Goal: Transaction & Acquisition: Purchase product/service

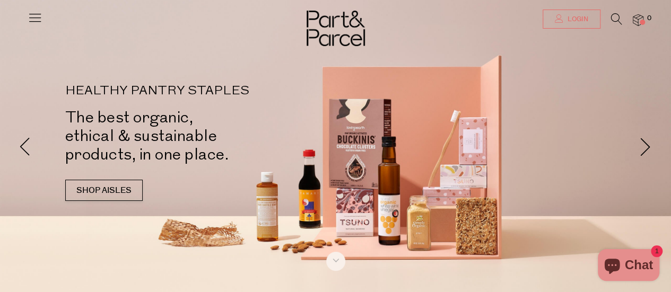
click at [571, 18] on span "Login" at bounding box center [576, 19] width 23 height 9
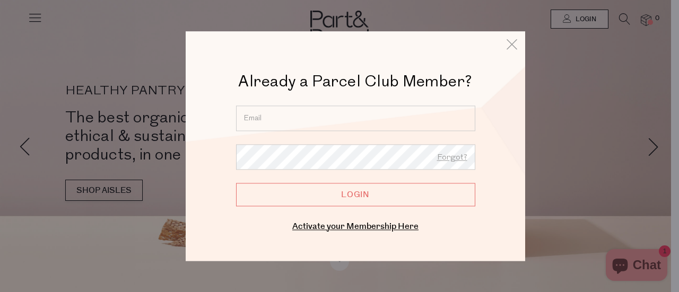
click at [367, 109] on input "email" at bounding box center [355, 117] width 239 height 25
type input "pilgrimj11@hotmail.com.au"
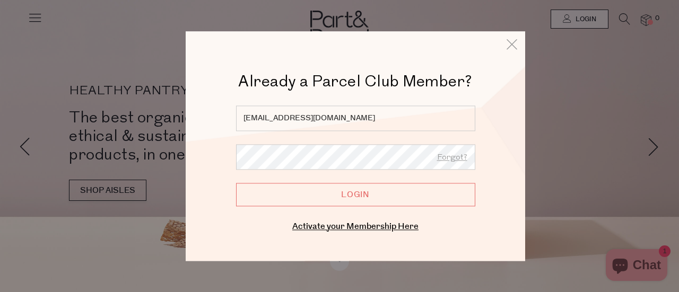
click at [260, 198] on input "Login" at bounding box center [355, 194] width 239 height 23
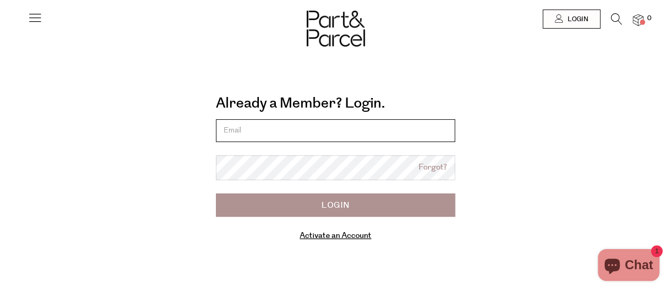
click at [333, 133] on input "email" at bounding box center [335, 130] width 239 height 23
type input "[EMAIL_ADDRESS][DOMAIN_NAME]"
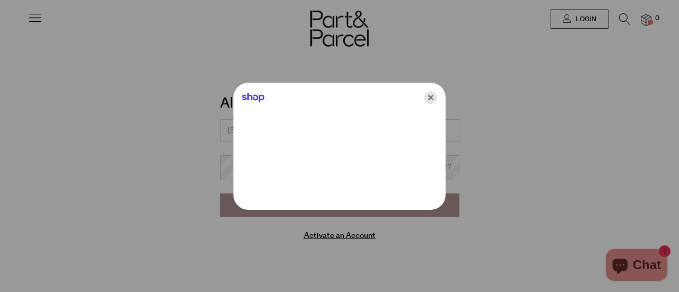
click at [433, 98] on icon "Close" at bounding box center [430, 97] width 13 height 13
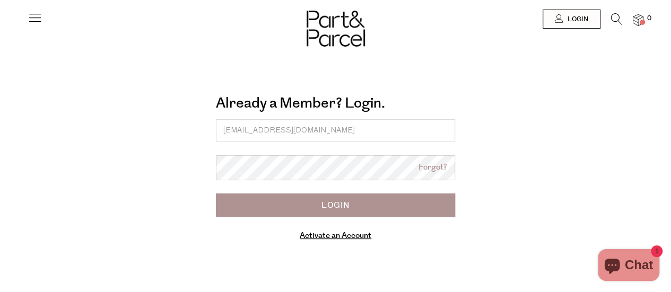
click at [231, 202] on input "Login" at bounding box center [335, 204] width 239 height 23
type input "p"
click at [328, 127] on input "email" at bounding box center [335, 130] width 239 height 23
type input "jessica.dickinson10@outlook.com"
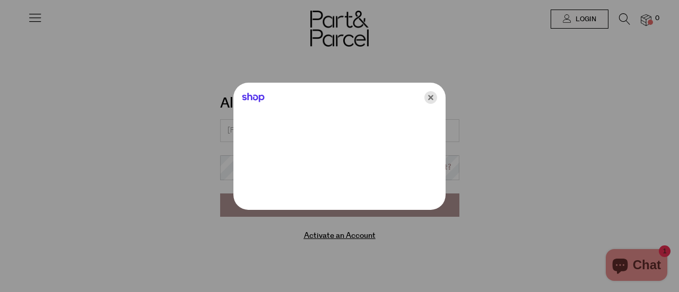
click at [433, 100] on icon "Close" at bounding box center [430, 97] width 13 height 13
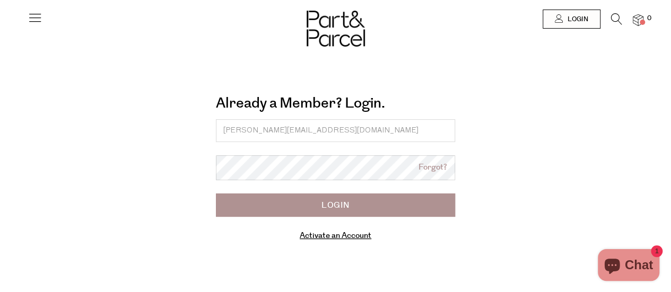
click at [230, 207] on input "Login" at bounding box center [335, 204] width 239 height 23
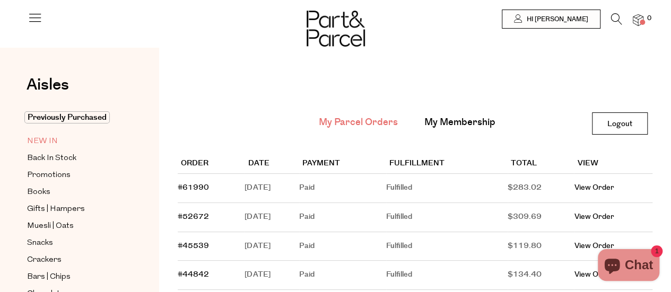
click at [47, 144] on span "NEW IN" at bounding box center [42, 141] width 31 height 13
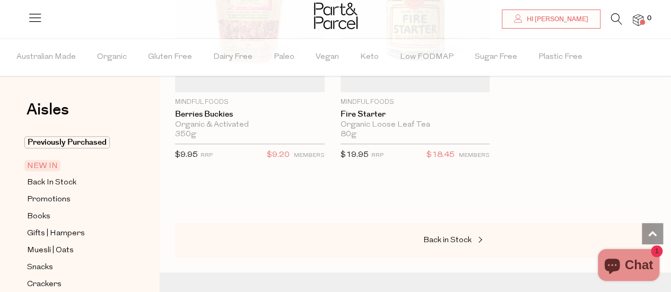
scroll to position [2386, 0]
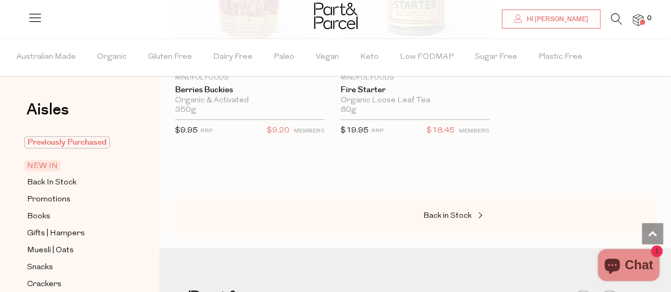
click at [72, 140] on span "Previously Purchased" at bounding box center [66, 142] width 85 height 12
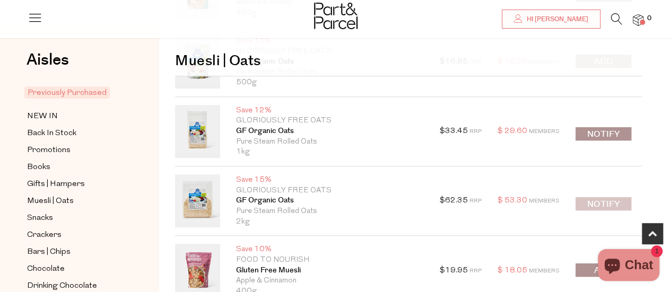
scroll to position [212, 0]
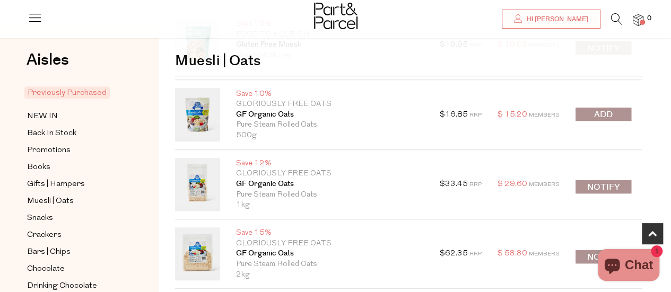
click at [609, 109] on span "submit" at bounding box center [603, 115] width 19 height 12
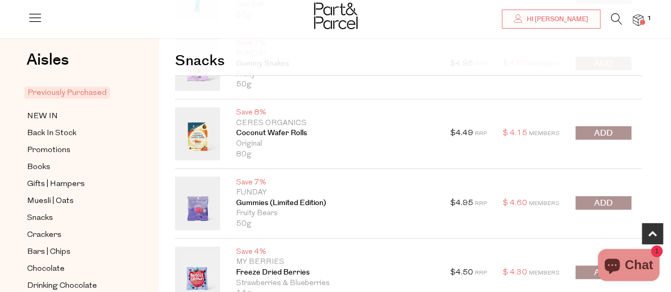
scroll to position [689, 0]
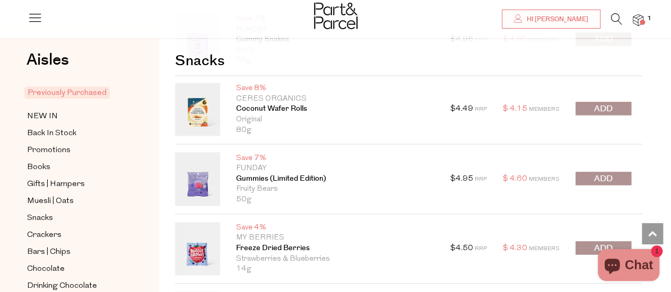
click at [607, 105] on span "submit" at bounding box center [603, 109] width 19 height 12
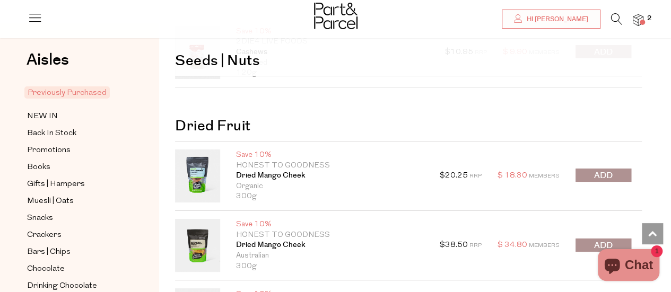
scroll to position [2014, 0]
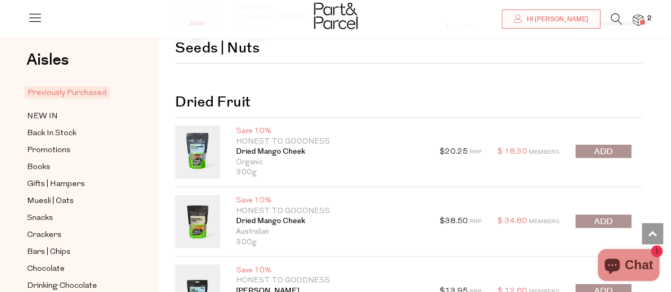
click at [595, 147] on span "submit" at bounding box center [603, 152] width 19 height 12
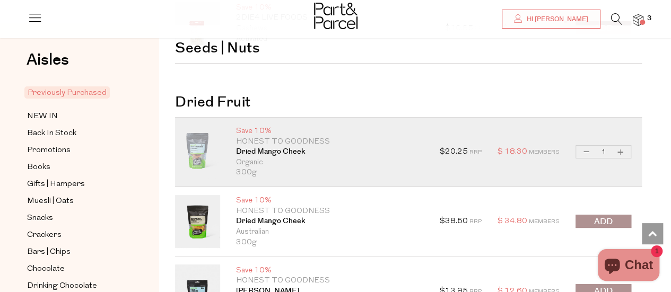
click at [616, 146] on button "Increase Dried Mango Cheek" at bounding box center [620, 152] width 13 height 12
type input "2"
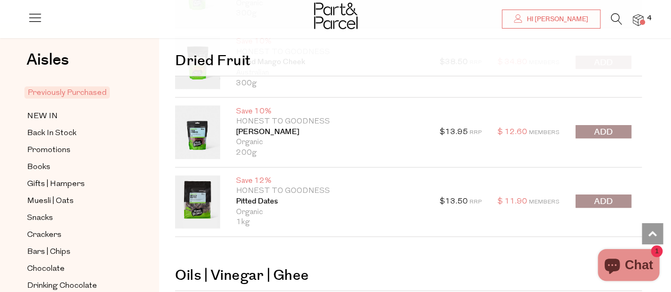
scroll to position [2227, 0]
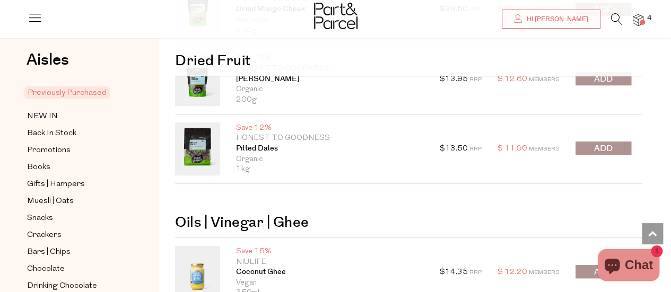
click at [610, 144] on span "submit" at bounding box center [603, 149] width 19 height 12
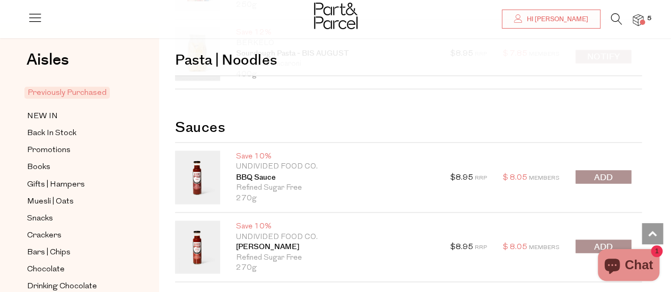
scroll to position [2863, 0]
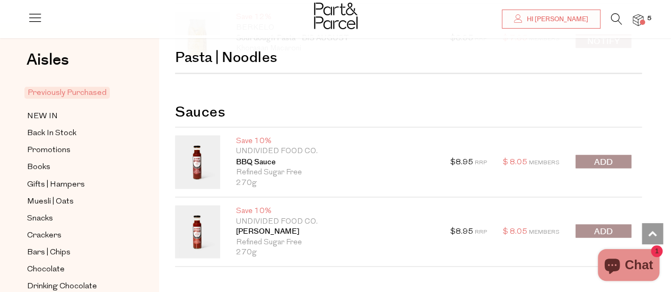
click at [604, 156] on span "submit" at bounding box center [603, 162] width 19 height 12
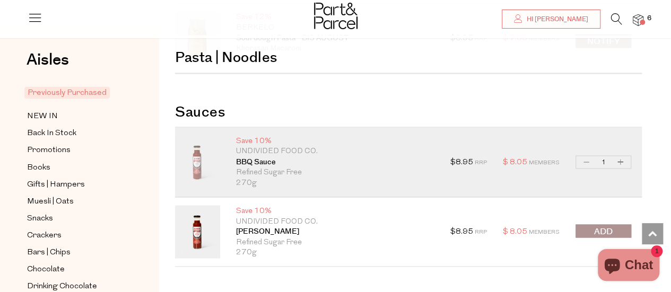
click at [604, 225] on span "submit" at bounding box center [603, 231] width 19 height 12
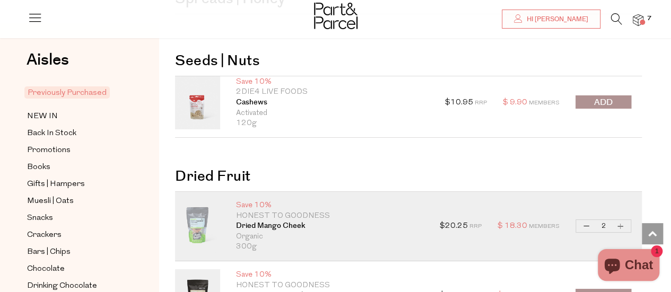
scroll to position [1939, 0]
click at [30, 166] on span "Books" at bounding box center [38, 167] width 23 height 13
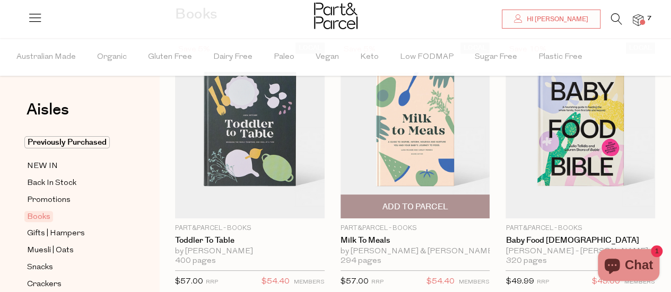
scroll to position [106, 0]
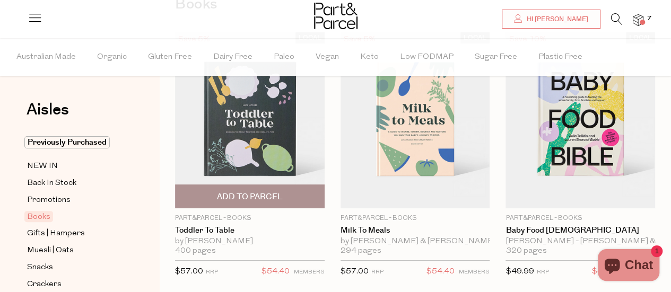
click at [277, 195] on span "Add To Parcel" at bounding box center [250, 196] width 66 height 11
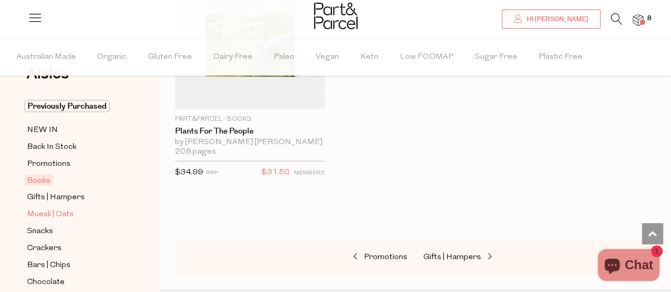
scroll to position [53, 0]
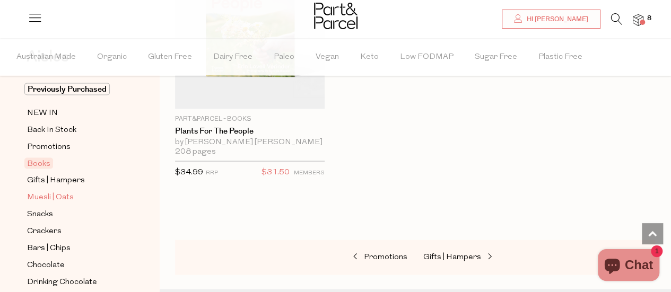
click at [56, 196] on span "Muesli | Oats" at bounding box center [50, 197] width 47 height 13
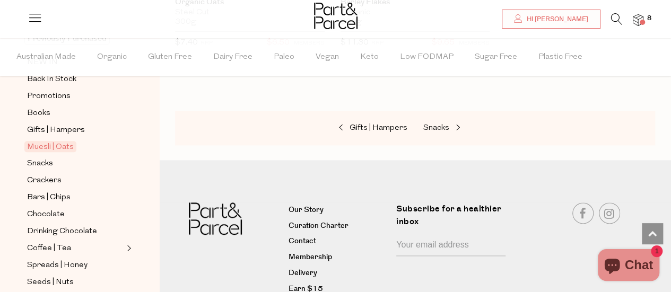
scroll to position [106, 0]
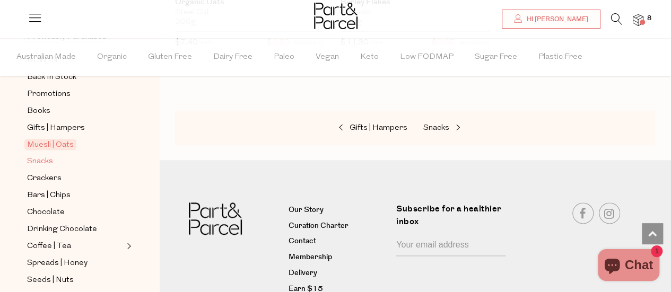
click at [35, 160] on span "Snacks" at bounding box center [40, 161] width 26 height 13
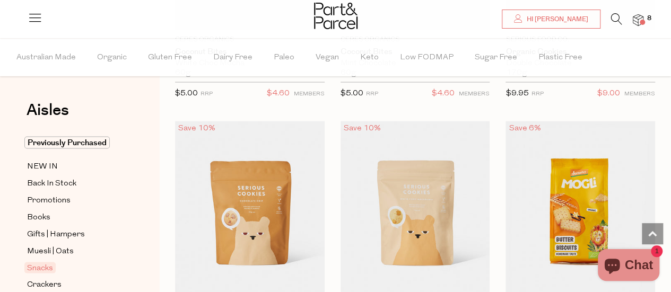
scroll to position [3022, 0]
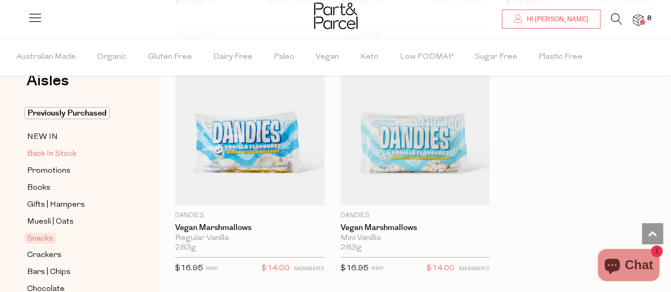
scroll to position [53, 0]
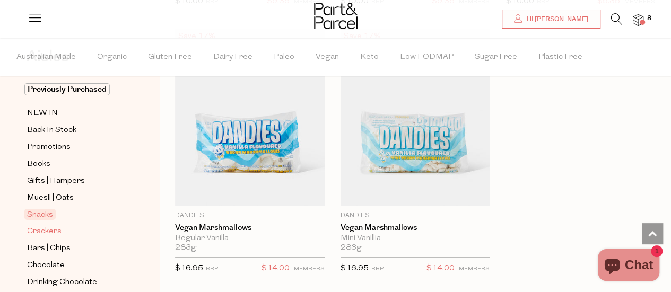
click at [34, 228] on span "Crackers" at bounding box center [44, 231] width 34 height 13
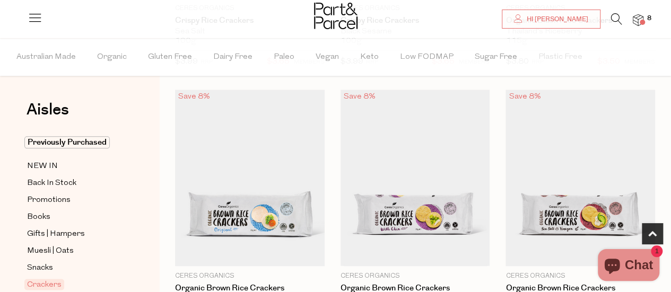
scroll to position [636, 0]
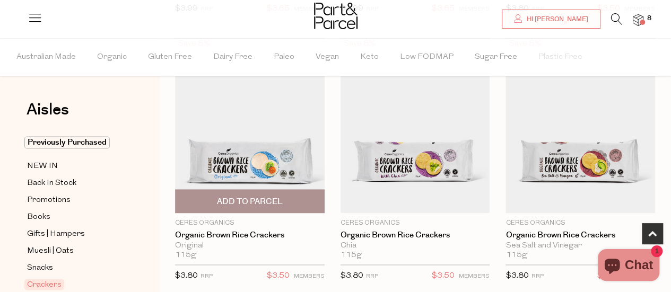
click at [280, 202] on span "Add To Parcel" at bounding box center [250, 201] width 66 height 11
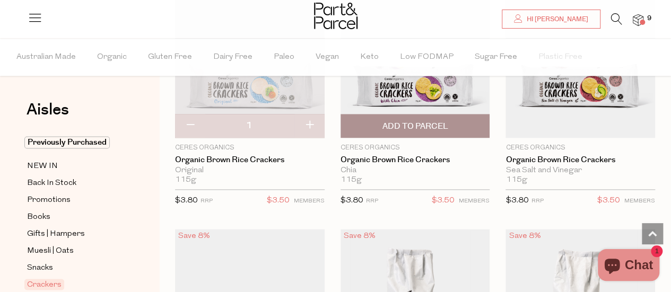
scroll to position [689, 0]
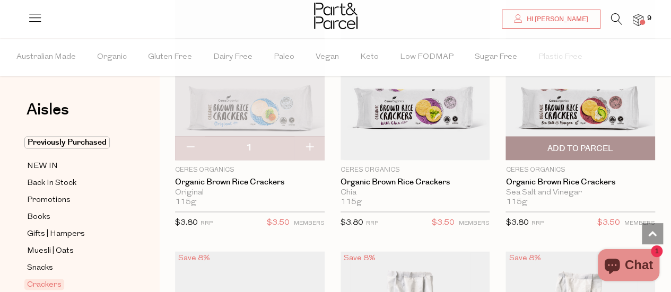
click at [543, 151] on span "Add To Parcel" at bounding box center [579, 148] width 143 height 23
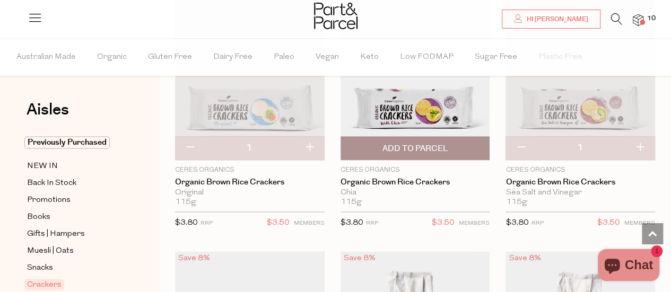
click at [408, 145] on span "Add To Parcel" at bounding box center [415, 148] width 66 height 11
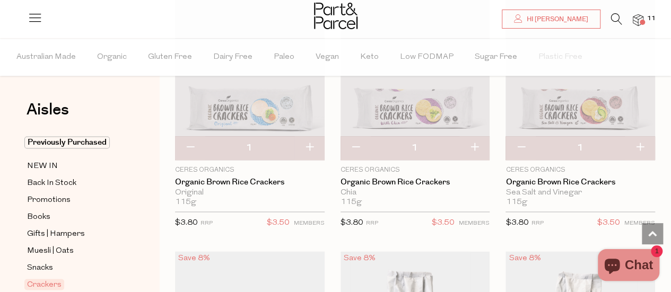
click at [182, 147] on button "button" at bounding box center [190, 147] width 30 height 23
type input "0"
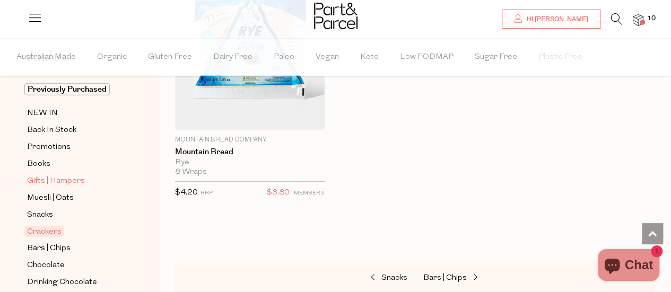
scroll to position [106, 0]
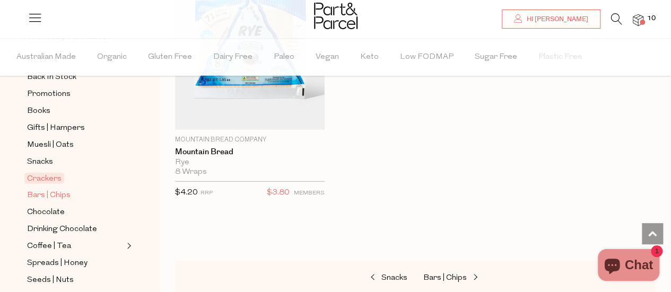
click at [54, 195] on span "Bars | Chips" at bounding box center [48, 195] width 43 height 13
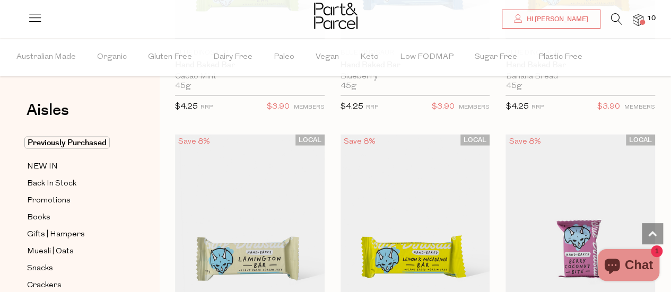
scroll to position [2969, 0]
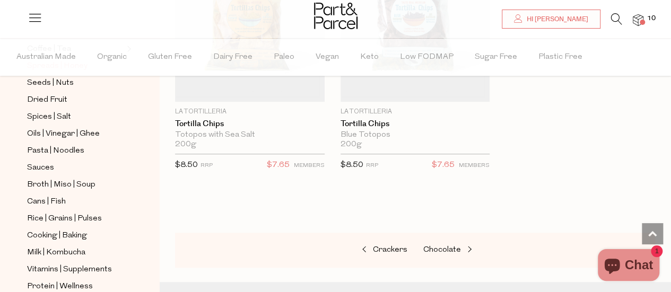
scroll to position [318, 0]
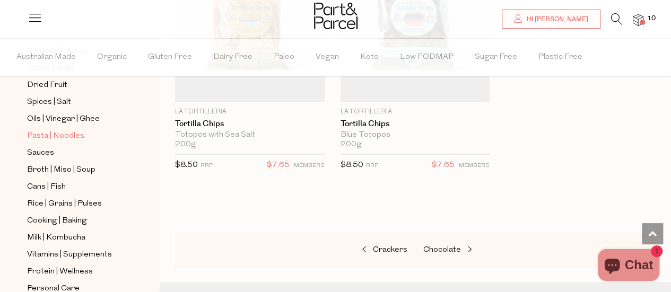
click at [63, 130] on span "Pasta | Noodles" at bounding box center [55, 136] width 57 height 13
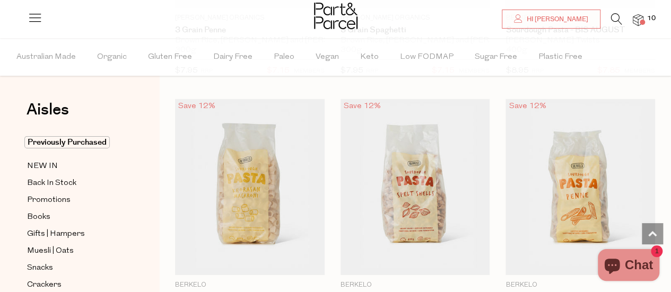
scroll to position [1696, 0]
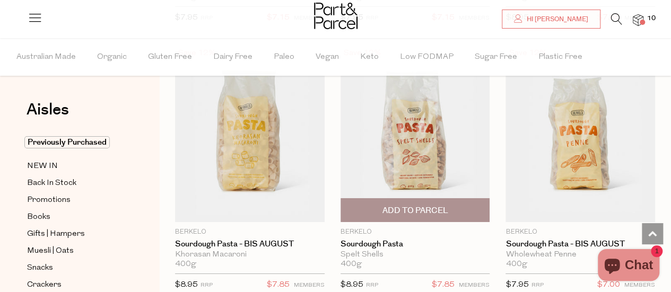
click at [417, 205] on span "Add To Parcel" at bounding box center [415, 210] width 66 height 11
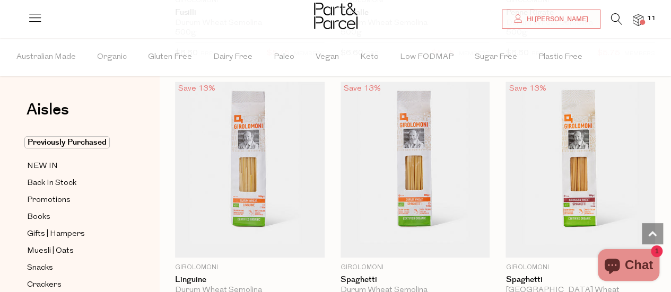
scroll to position [2492, 0]
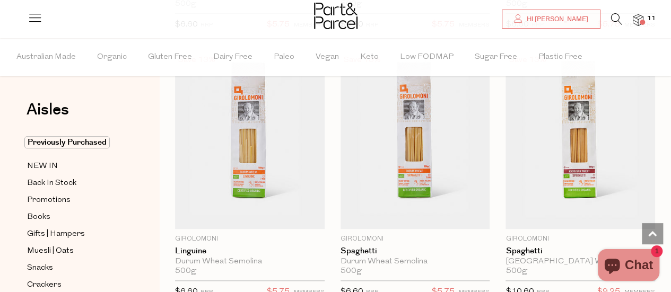
click at [641, 21] on span at bounding box center [641, 22] width 5 height 5
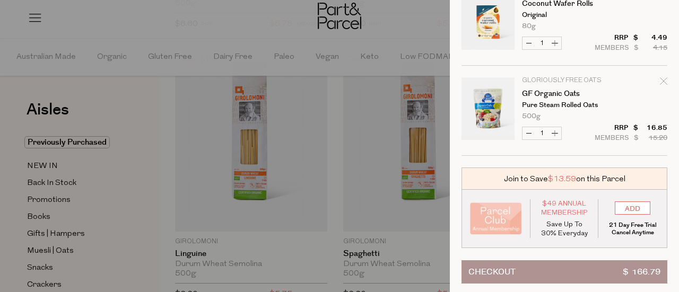
scroll to position [781, 0]
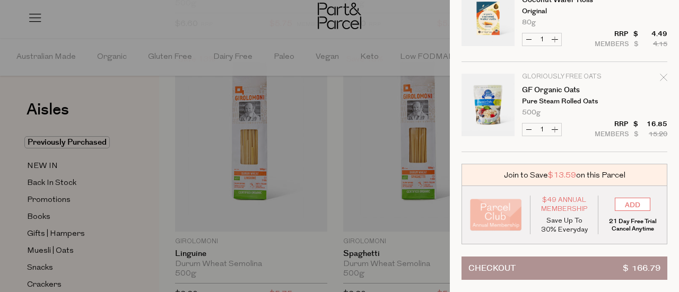
click at [535, 257] on button "Checkout $ 166.79" at bounding box center [564, 268] width 206 height 23
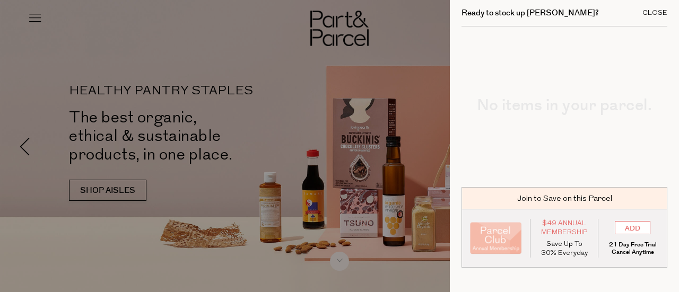
click at [651, 14] on div "Close" at bounding box center [654, 13] width 25 height 7
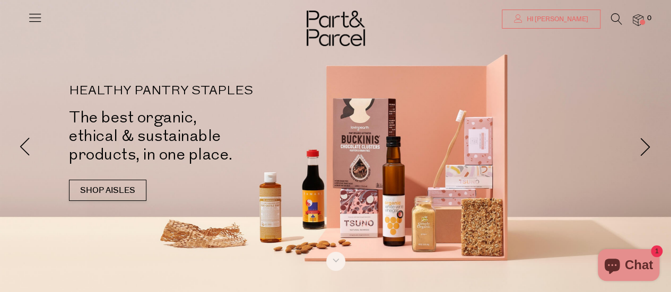
click at [557, 22] on span "Hi [PERSON_NAME]" at bounding box center [556, 19] width 64 height 9
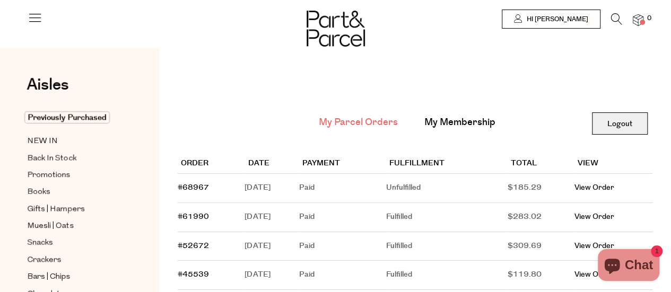
click at [624, 124] on link "Logout" at bounding box center [620, 123] width 56 height 22
